Goal: Transaction & Acquisition: Purchase product/service

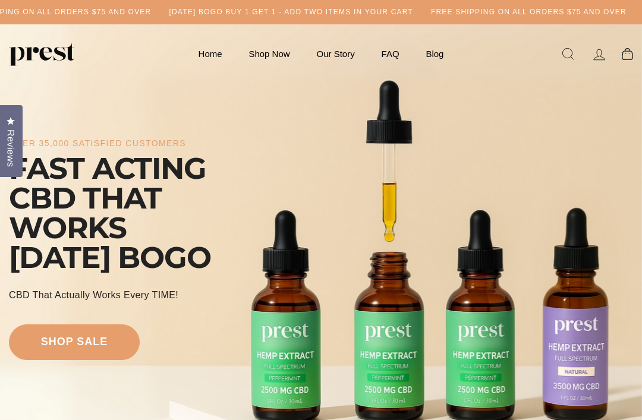
click at [272, 56] on link "Shop Now" at bounding box center [268, 53] width 65 height 23
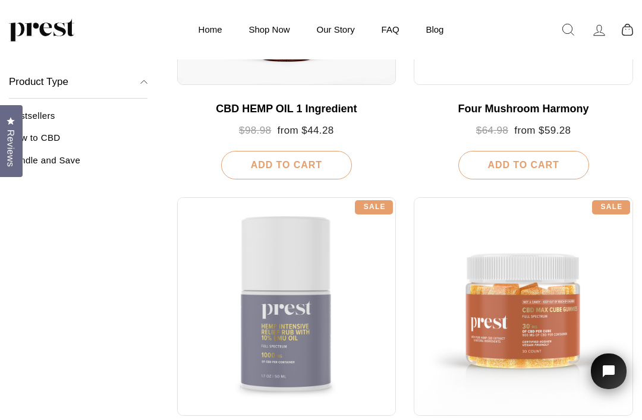
scroll to position [324, 0]
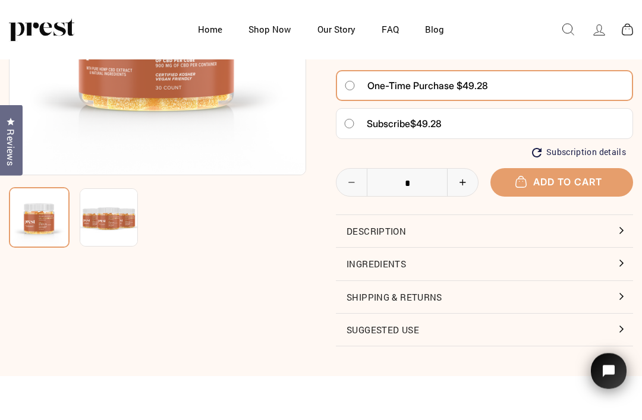
scroll to position [198, 0]
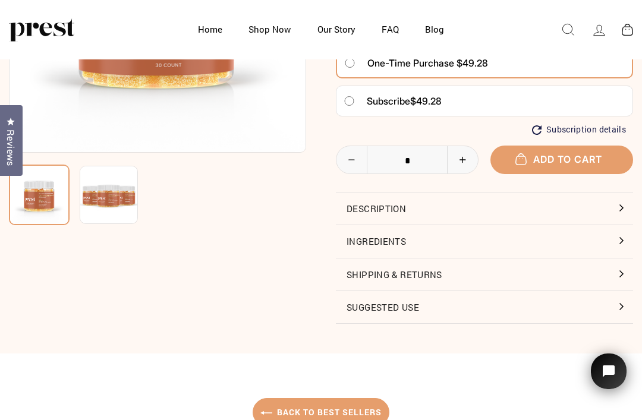
click at [622, 236] on button "Ingredients" at bounding box center [484, 241] width 297 height 32
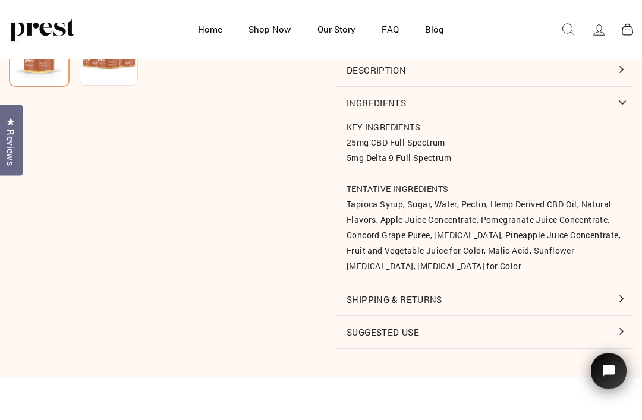
scroll to position [336, 0]
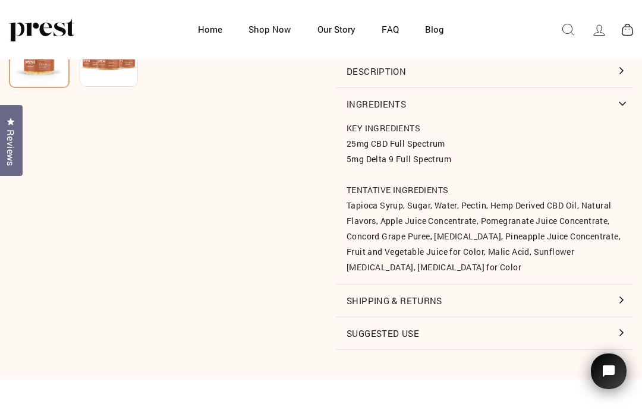
click at [607, 341] on button "Suggested Use" at bounding box center [484, 333] width 297 height 32
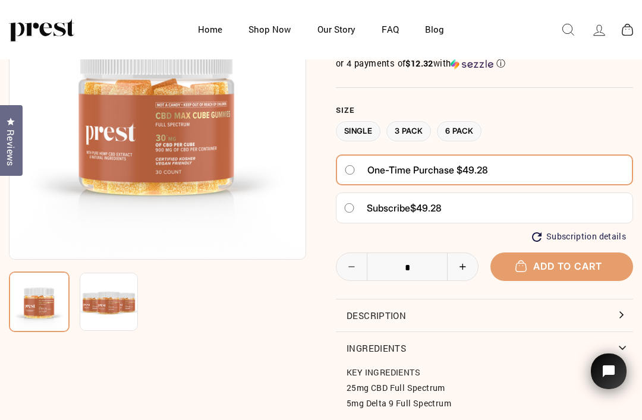
scroll to position [0, 0]
